Goal: Register for event/course

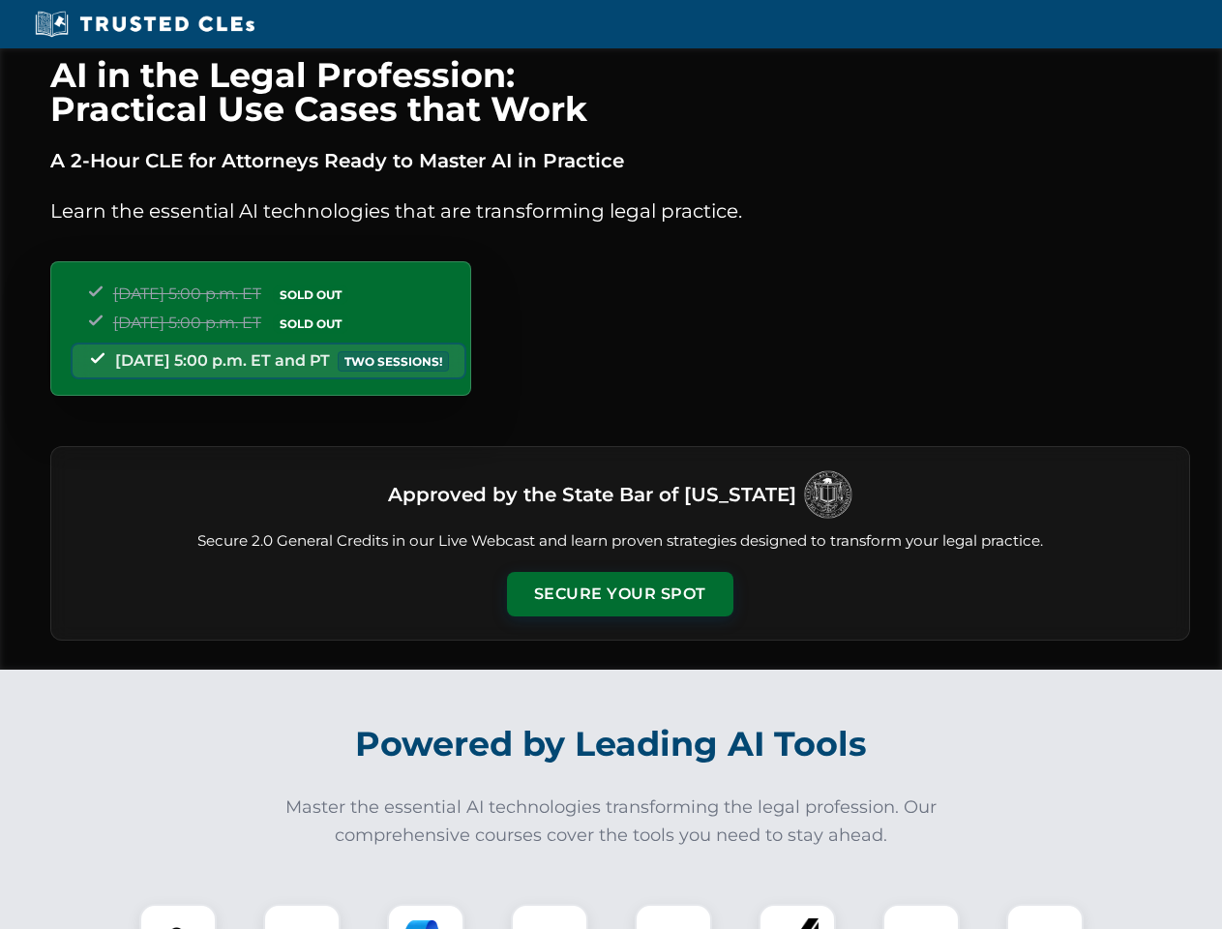
click at [619, 594] on button "Secure Your Spot" at bounding box center [620, 594] width 226 height 45
click at [178, 916] on img at bounding box center [178, 943] width 56 height 56
click at [302, 916] on div at bounding box center [301, 942] width 77 height 77
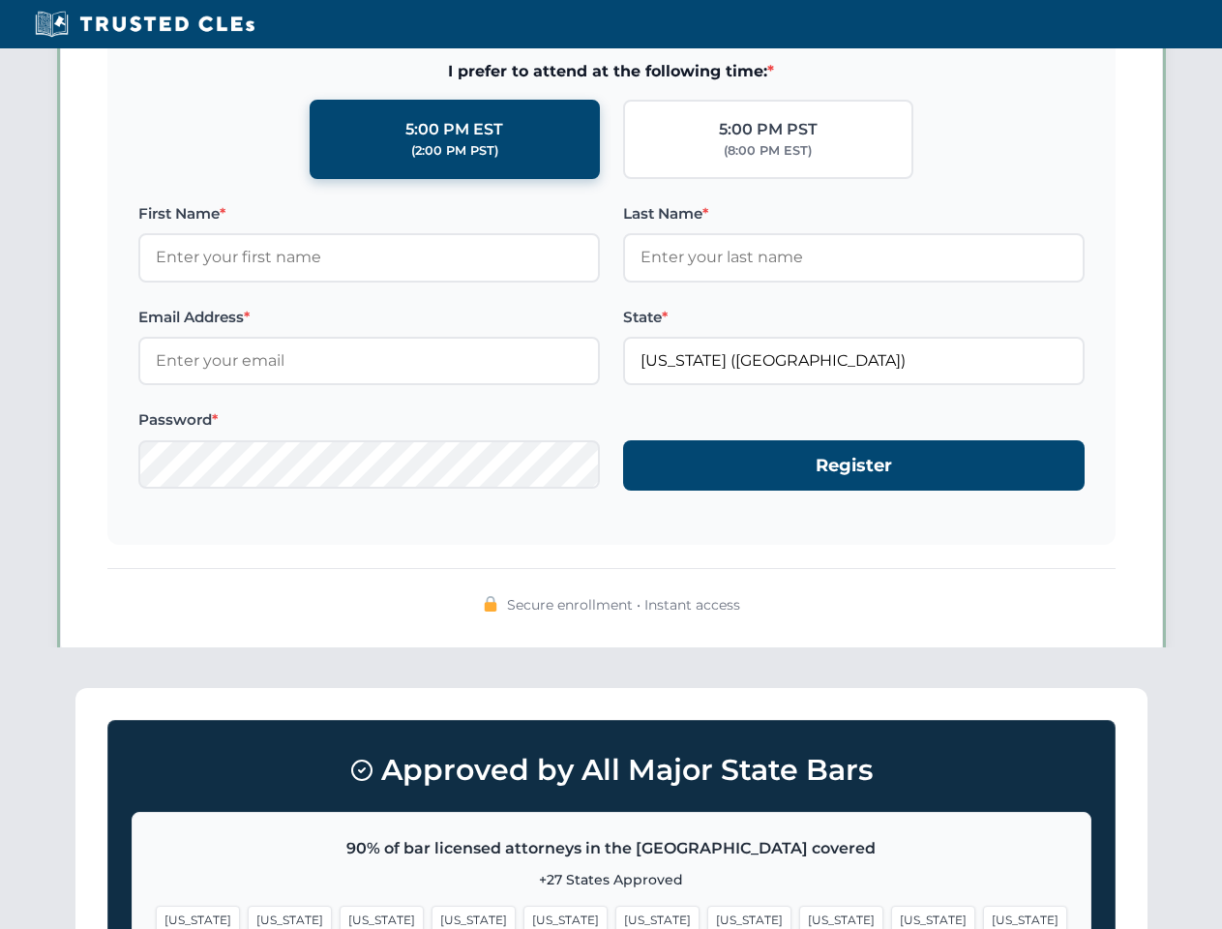
click at [891, 916] on span "[US_STATE]" at bounding box center [933, 920] width 84 height 28
